Goal: Transaction & Acquisition: Book appointment/travel/reservation

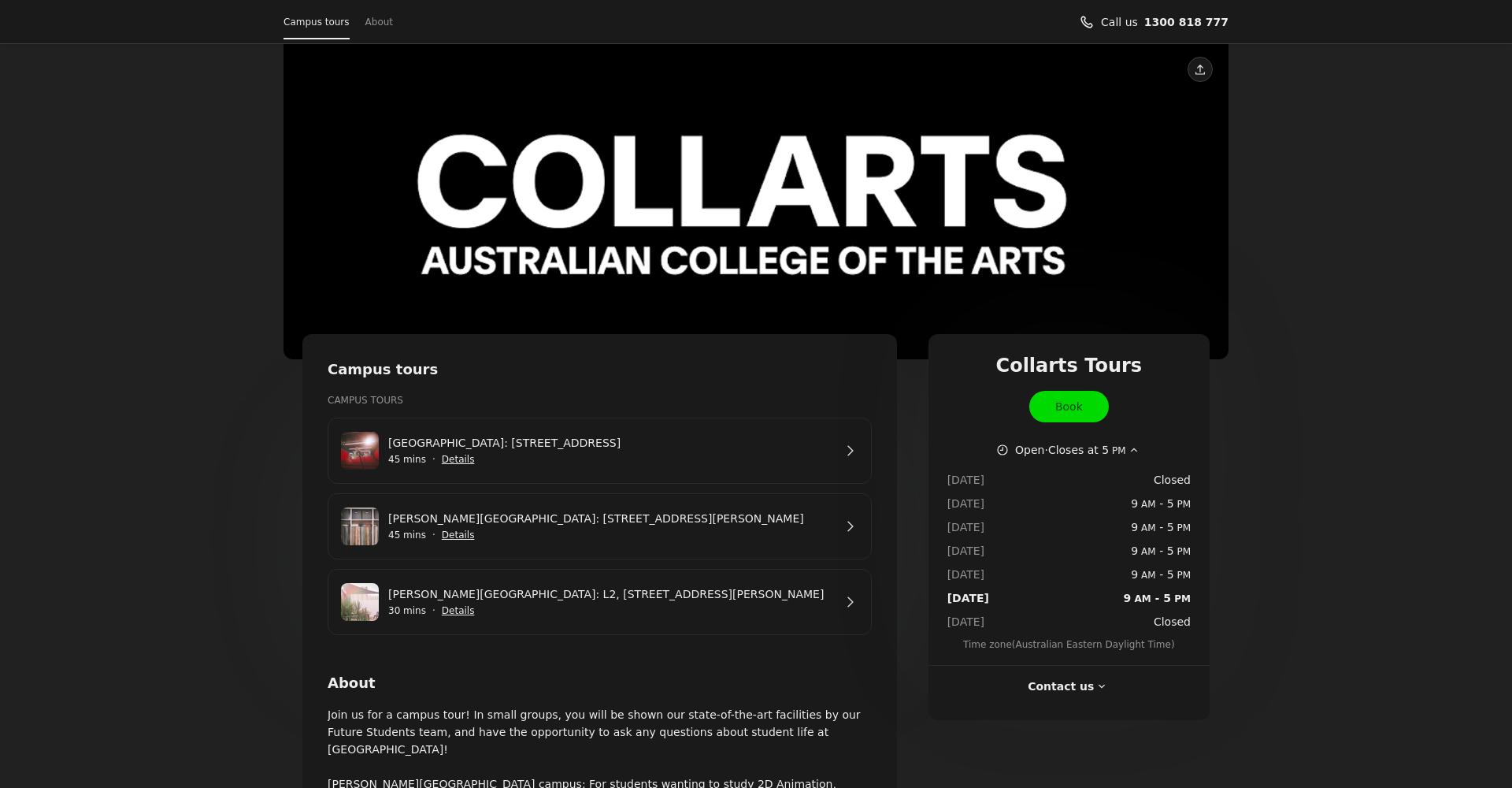
click at [659, 451] on link "[GEOGRAPHIC_DATA]: [STREET_ADDRESS]" at bounding box center [611, 443] width 445 height 17
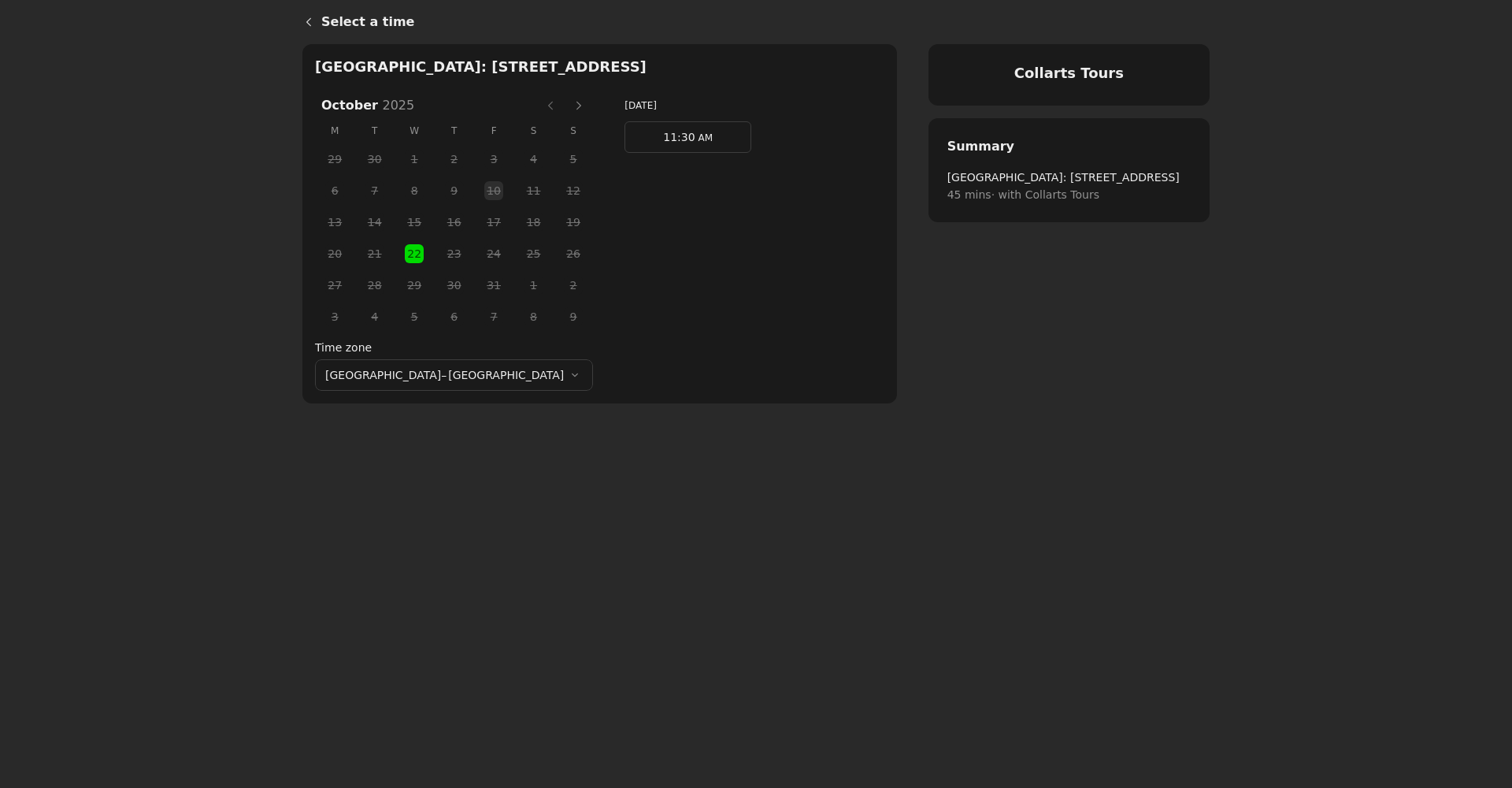
click at [567, 107] on button "Next month" at bounding box center [579, 105] width 25 height 25
click at [403, 283] on span "26" at bounding box center [414, 284] width 23 height 23
click at [696, 140] on span "AM" at bounding box center [704, 138] width 17 height 11
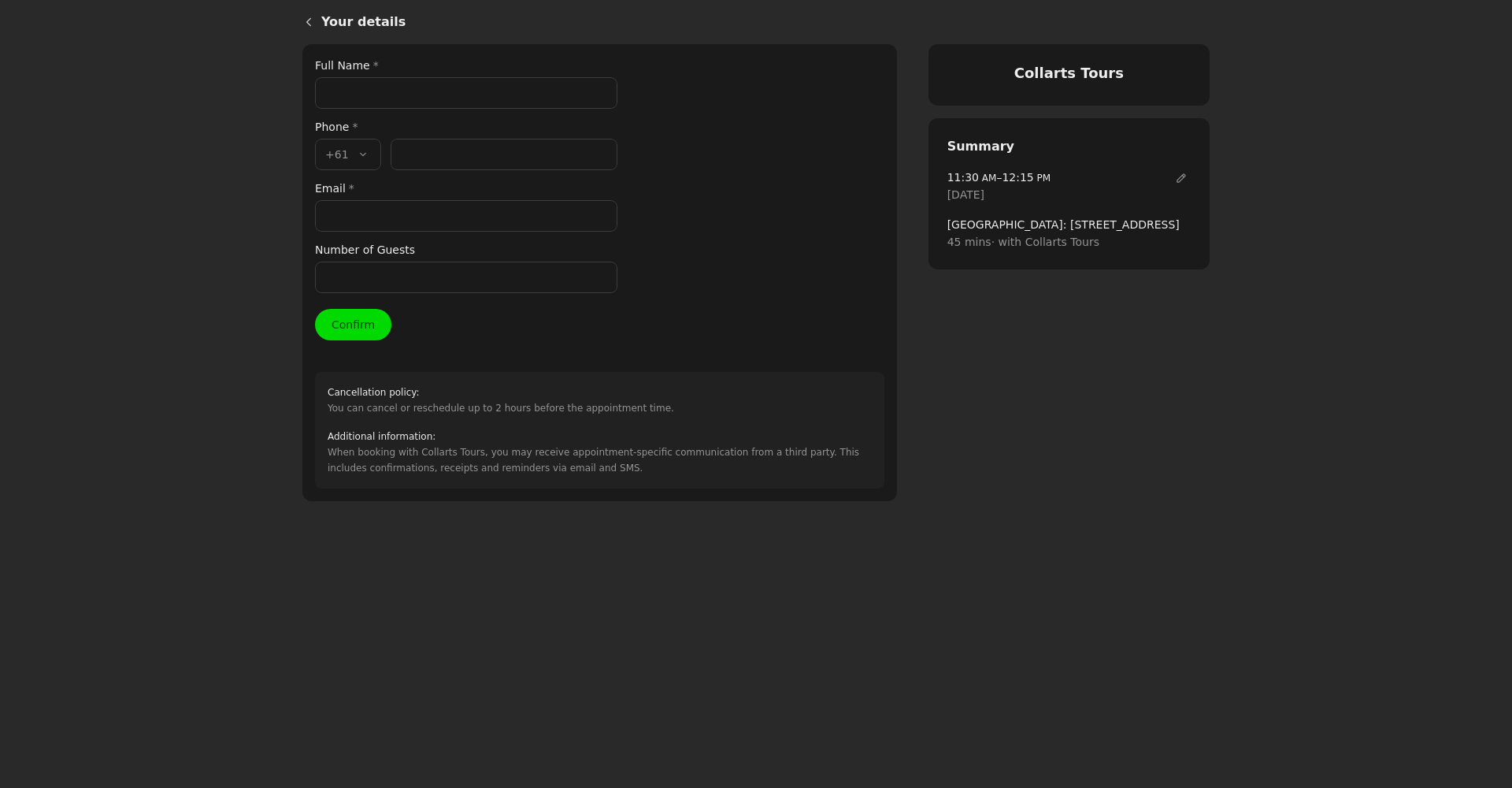
paste input "[PERSON_NAME]"
type input "[PERSON_NAME]"
drag, startPoint x: 447, startPoint y: 163, endPoint x: 394, endPoint y: 131, distance: 61.9
click at [443, 162] on input "Phone number *" at bounding box center [504, 154] width 227 height 31
paste input "481 181 525"
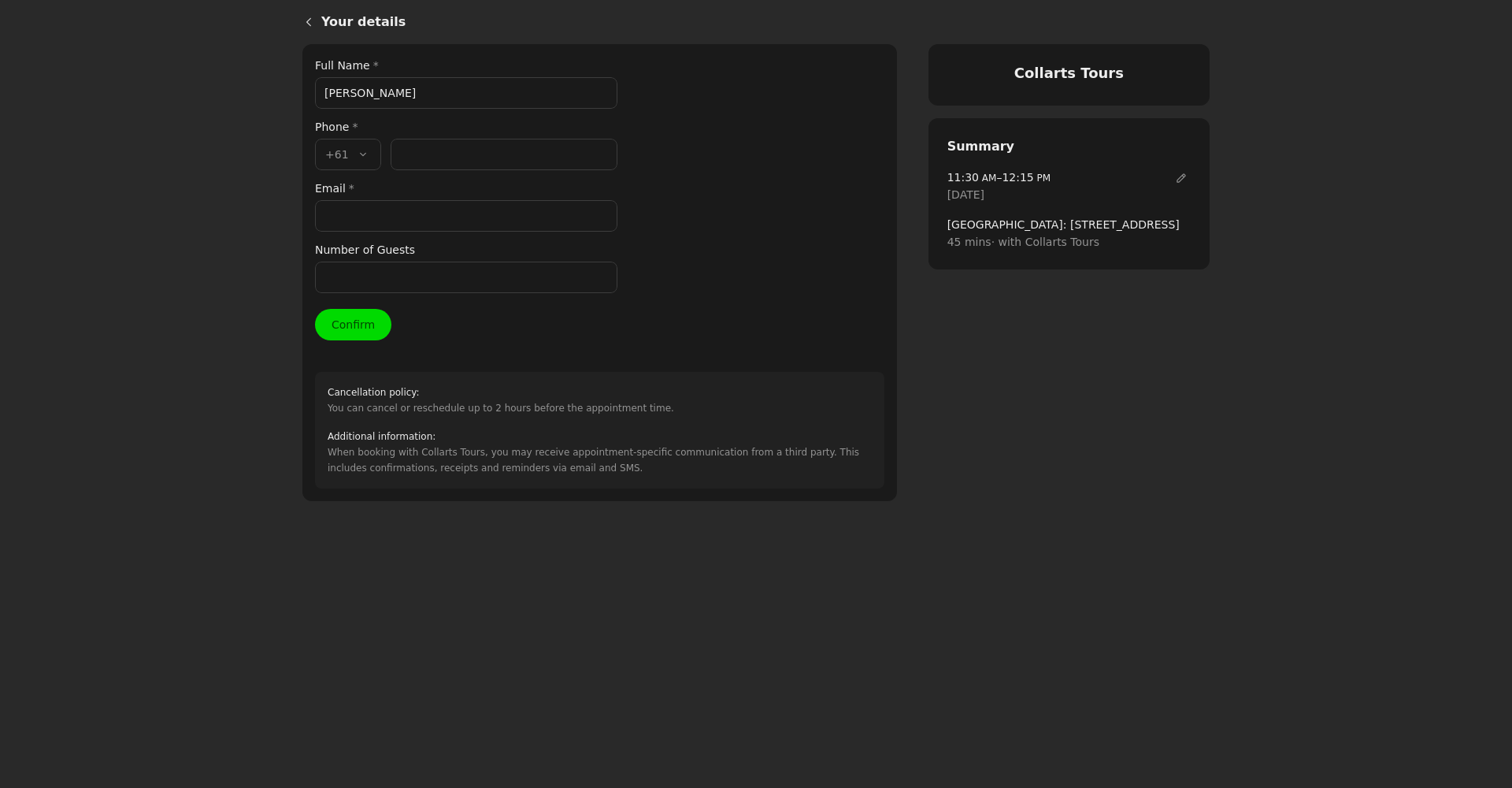
type input "481 181 525"
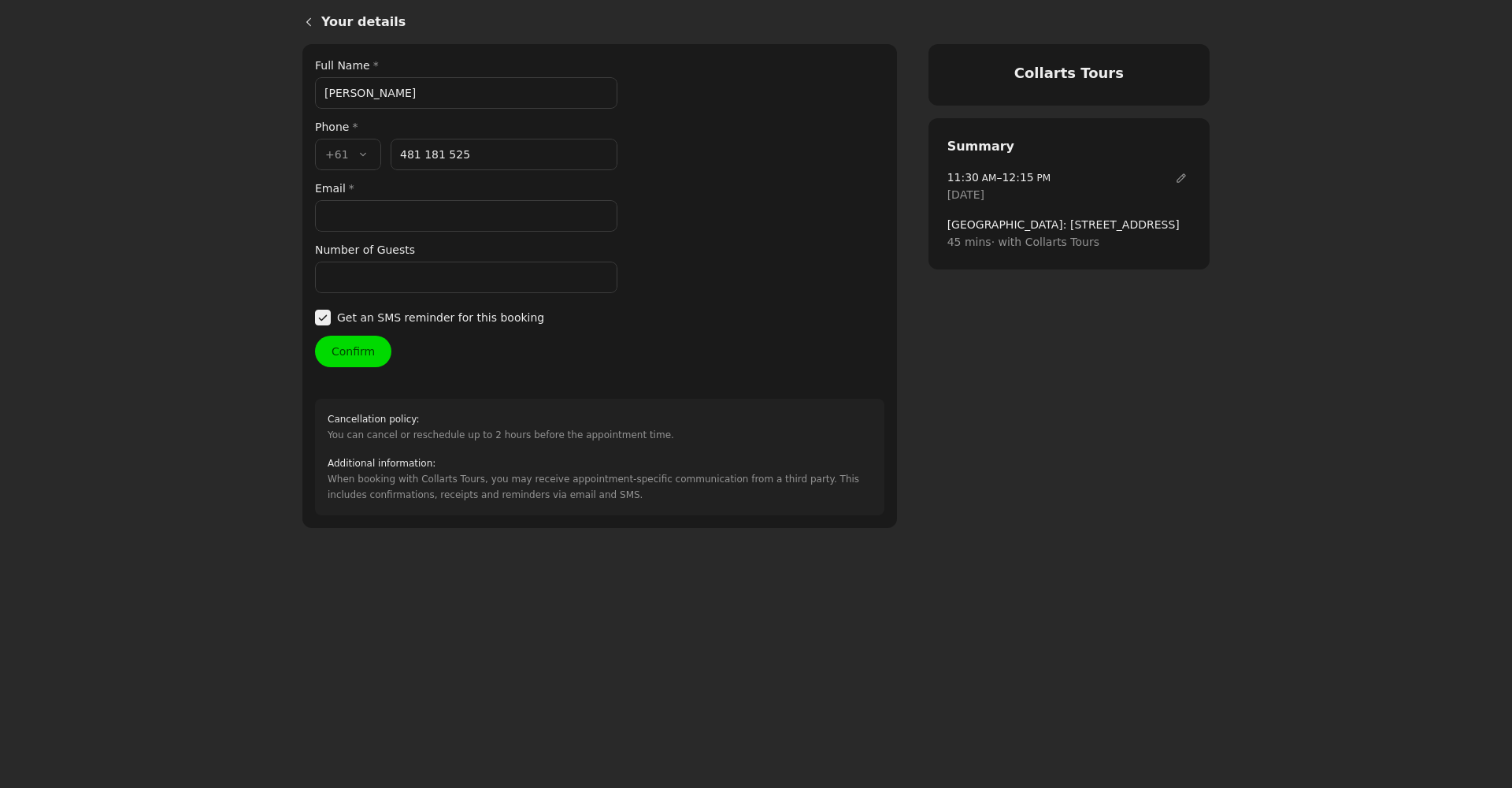
click at [399, 220] on input "Email *" at bounding box center [466, 216] width 302 height 31
paste input "[EMAIL_ADDRESS][DOMAIN_NAME]"
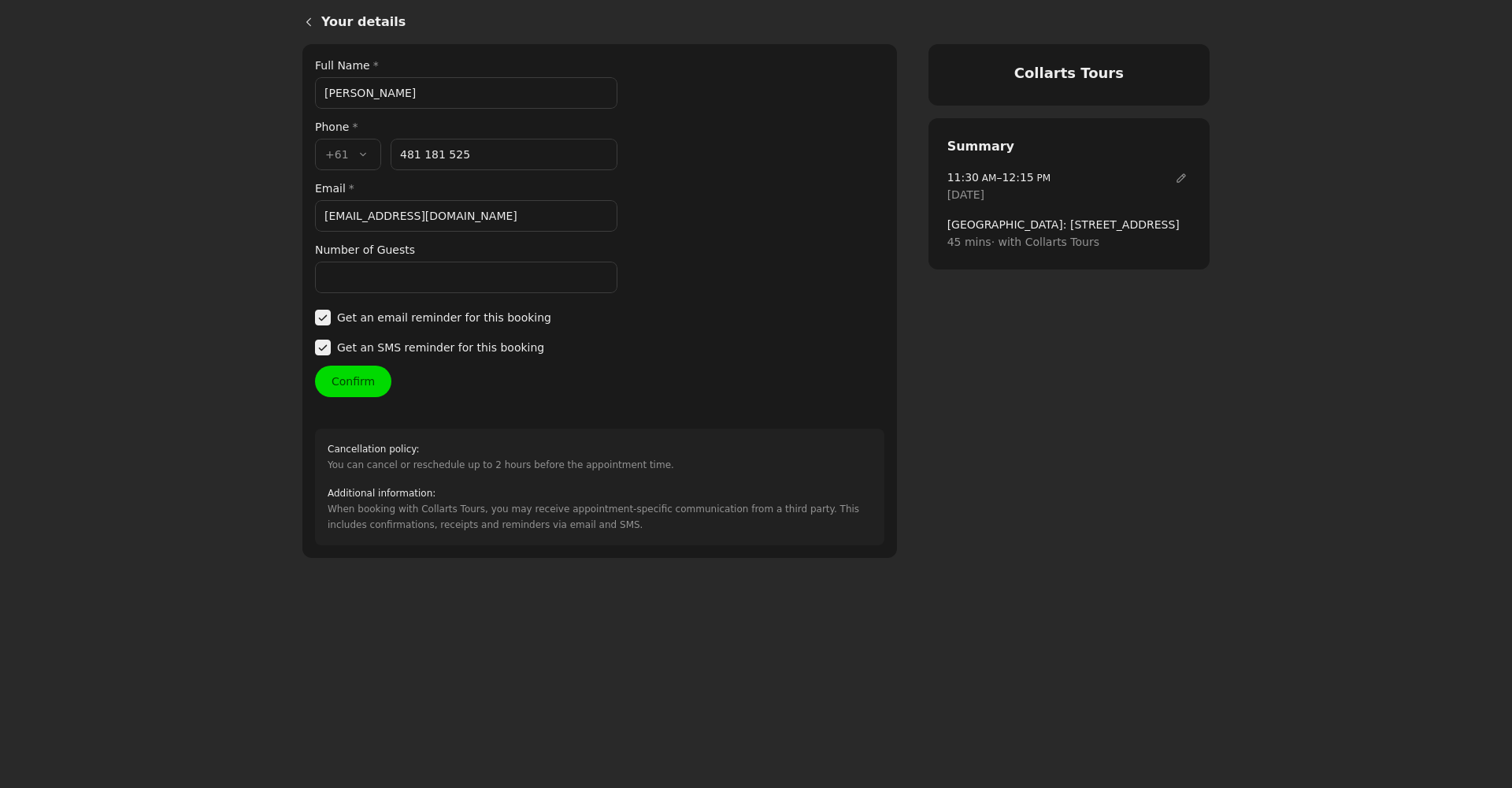
type input "[EMAIL_ADDRESS][DOMAIN_NAME]"
drag, startPoint x: 382, startPoint y: 277, endPoint x: 387, endPoint y: 287, distance: 11.2
click at [382, 277] on input "Number of Guests" at bounding box center [466, 277] width 302 height 31
type input "1"
drag, startPoint x: 351, startPoint y: 382, endPoint x: 344, endPoint y: 292, distance: 90.3
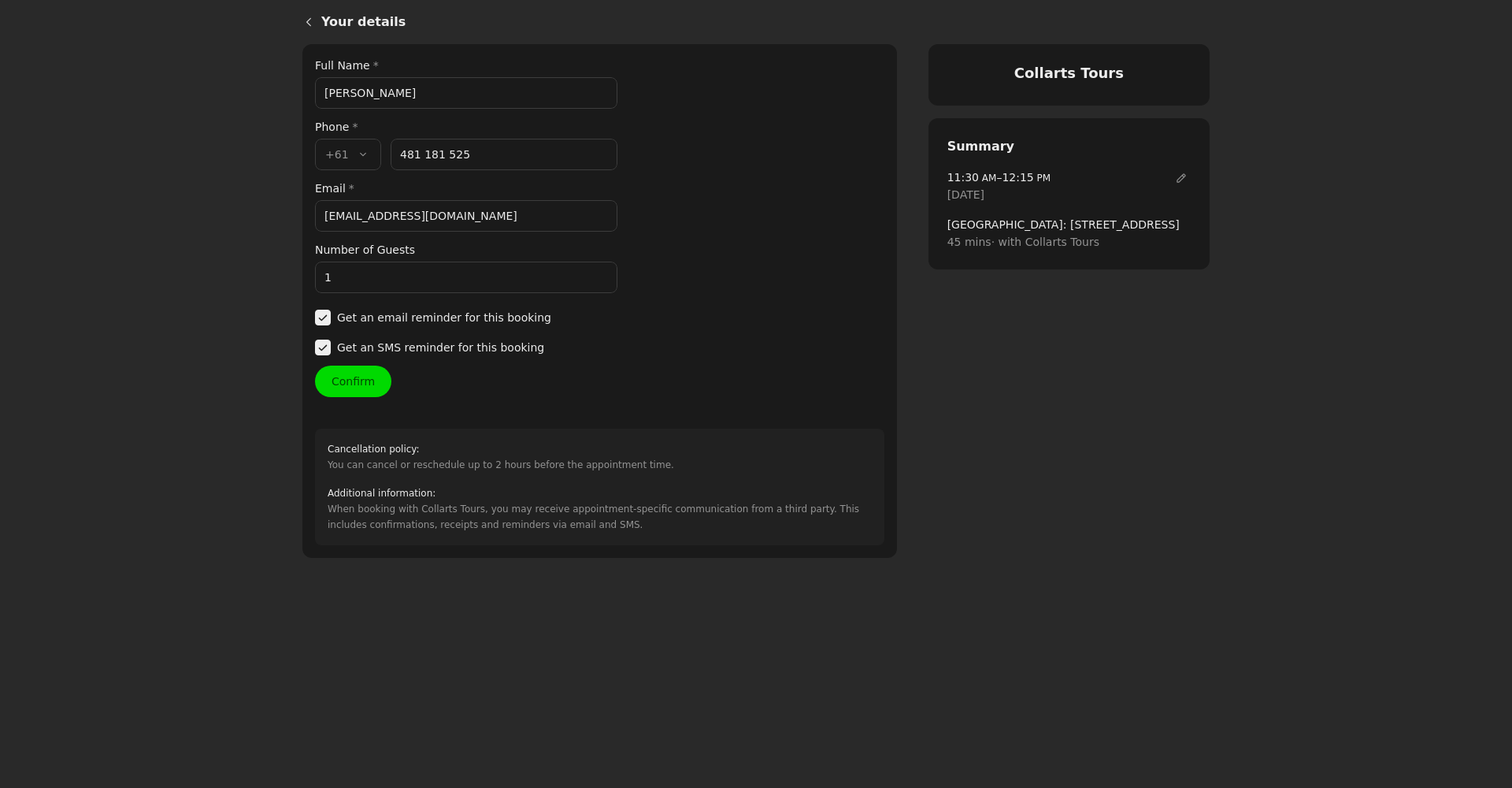
click at [352, 377] on button "Confirm" at bounding box center [354, 381] width 76 height 31
